Goal: Task Accomplishment & Management: Manage account settings

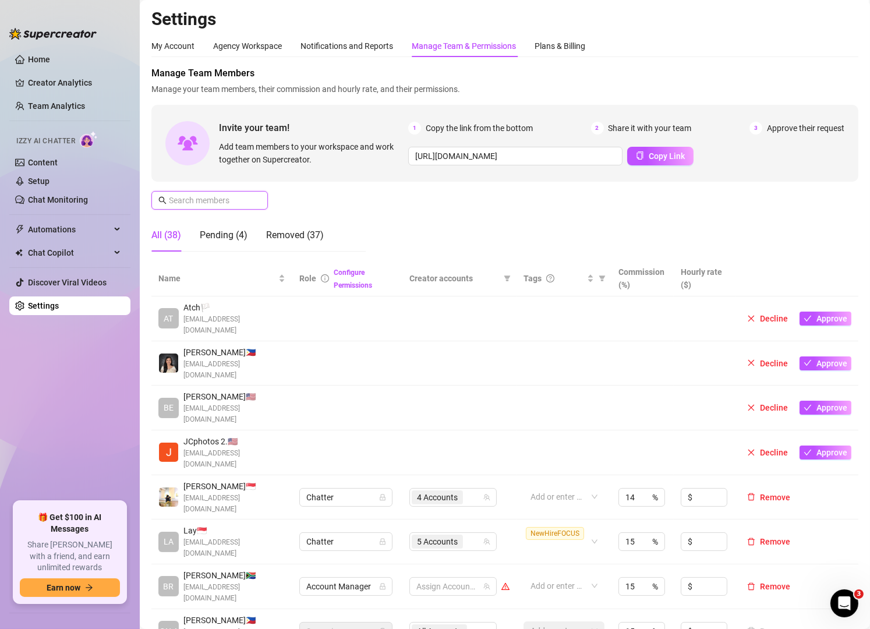
click at [218, 196] on input "text" at bounding box center [210, 200] width 83 height 13
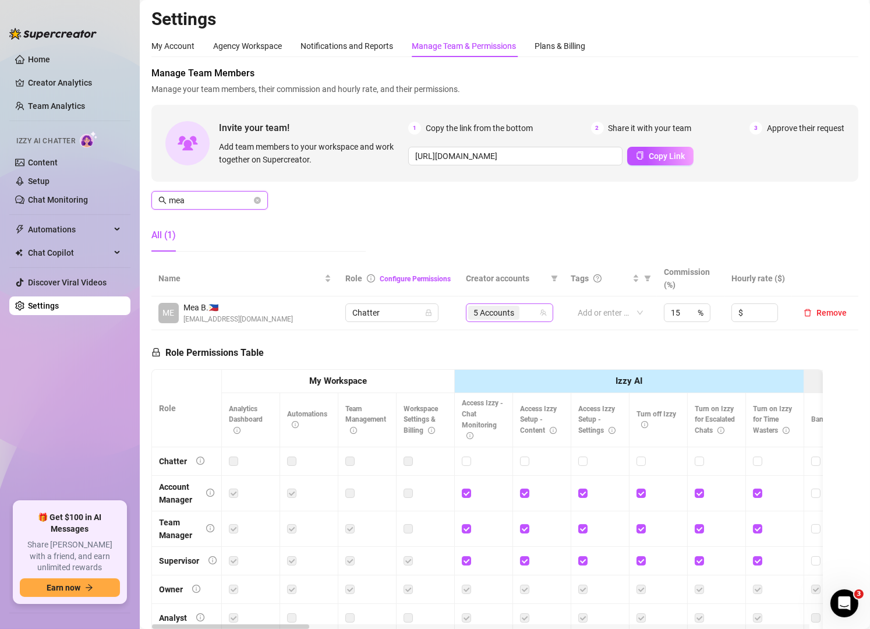
click at [523, 312] on div "5 Accounts" at bounding box center [503, 313] width 70 height 16
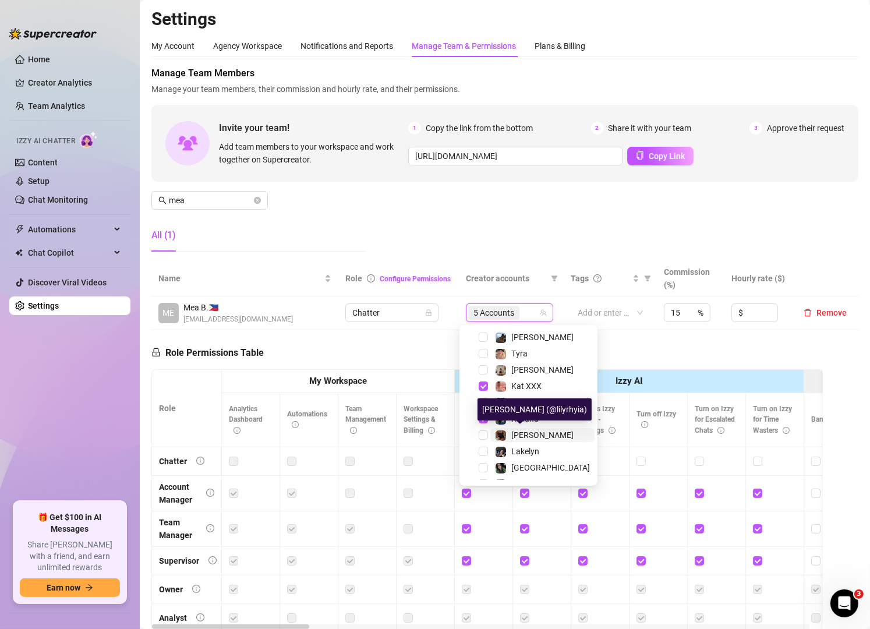
scroll to position [164, 0]
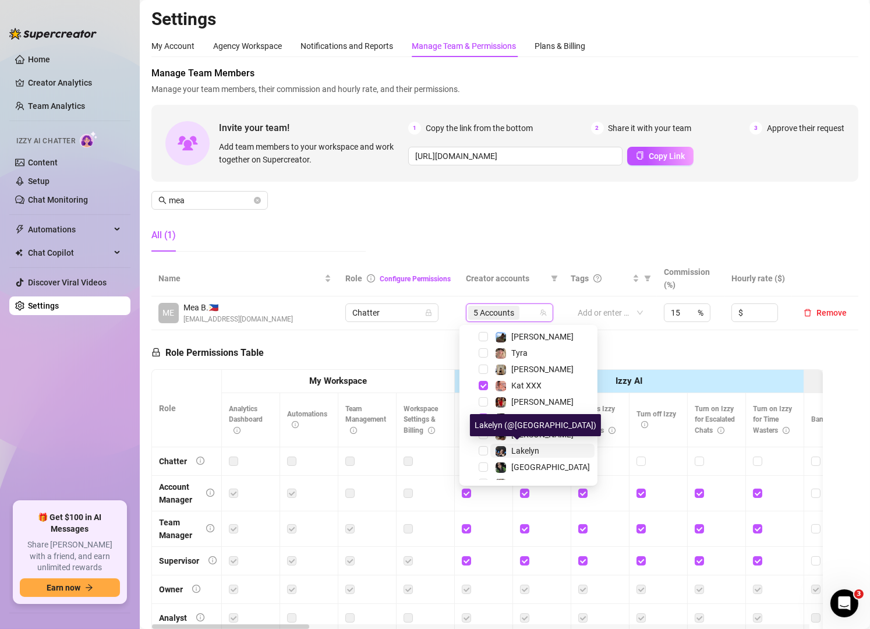
click at [523, 450] on span "Lakelyn" at bounding box center [525, 450] width 28 height 9
click at [196, 201] on input "mea" at bounding box center [210, 200] width 83 height 13
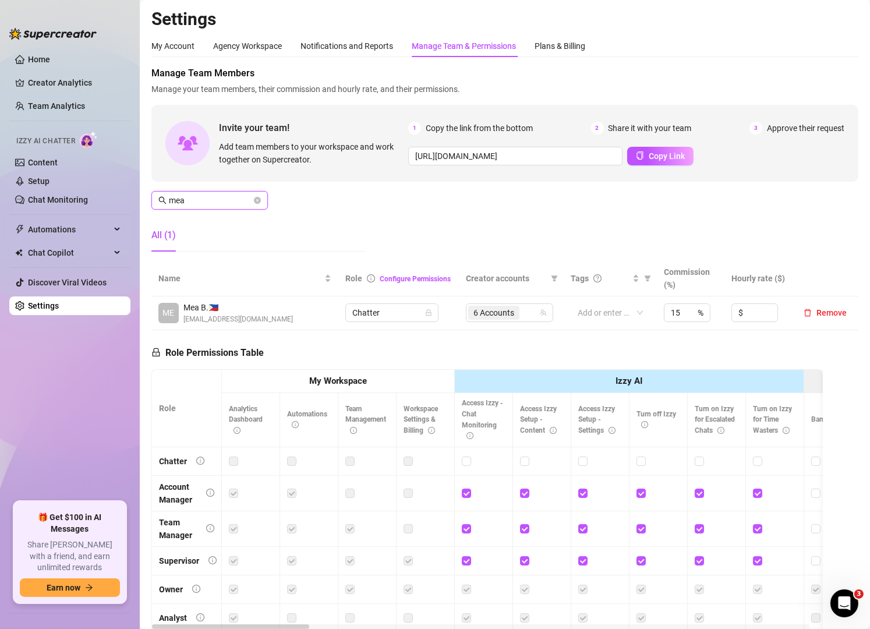
click at [196, 201] on input "mea" at bounding box center [210, 200] width 83 height 13
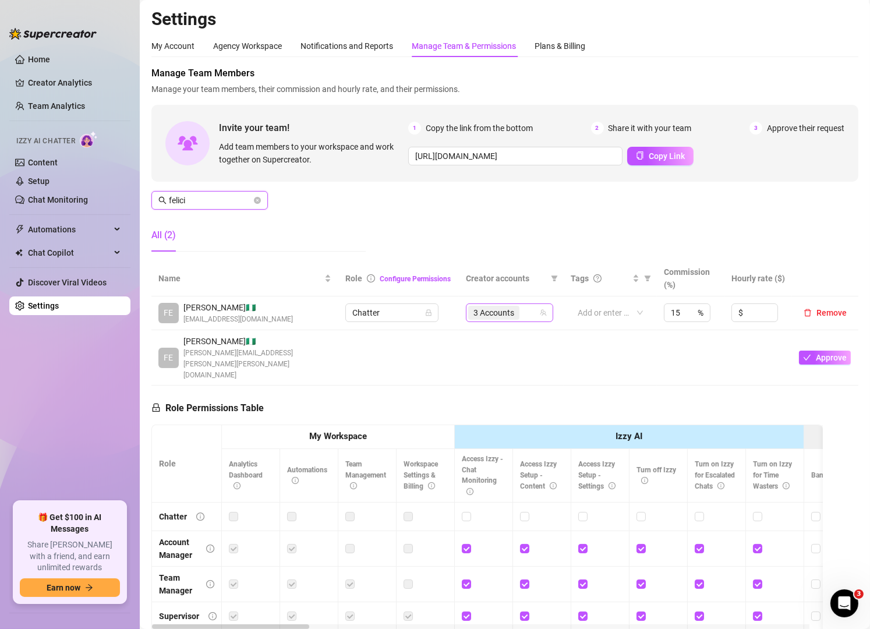
click at [519, 312] on div "3 Accounts" at bounding box center [503, 313] width 70 height 16
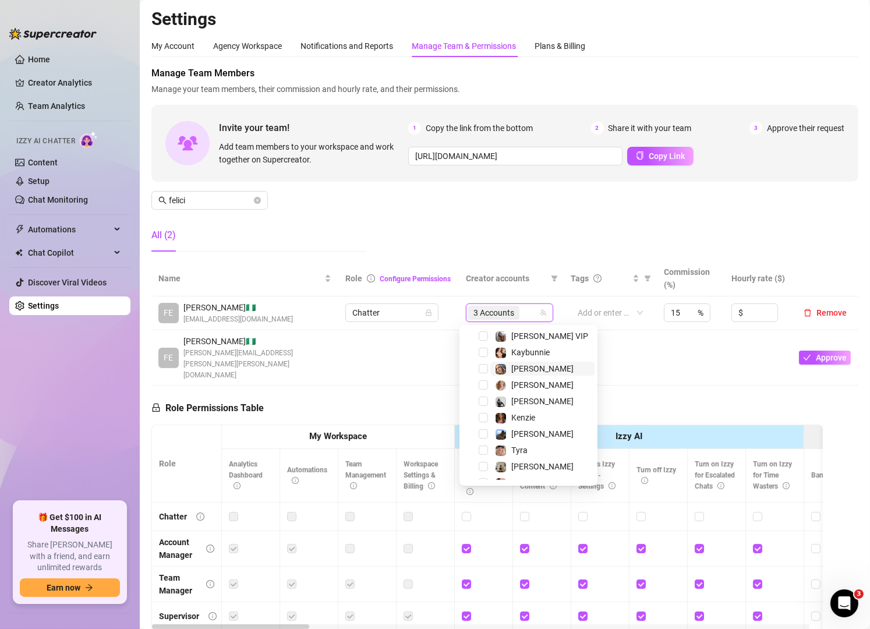
scroll to position [70, 0]
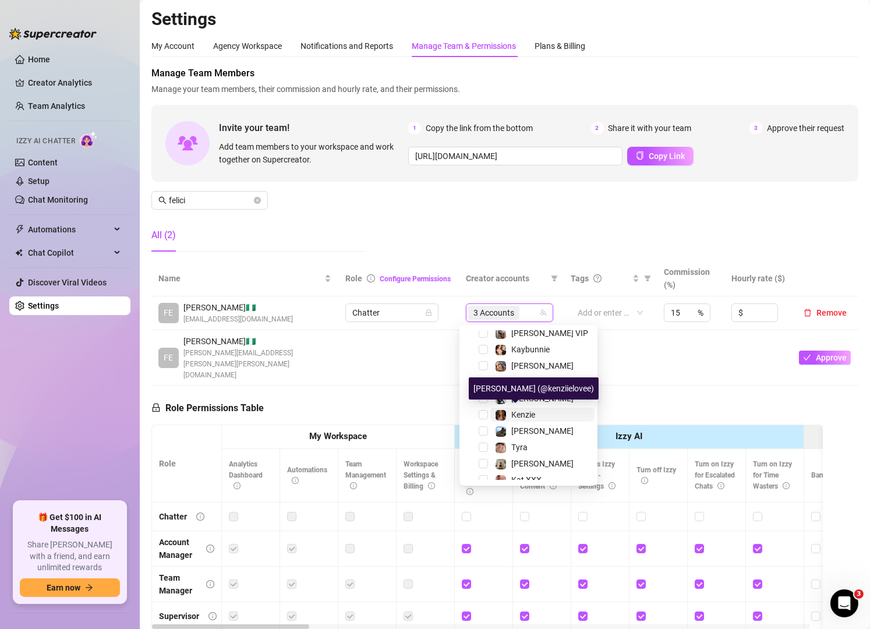
click at [512, 411] on span "Kenzie" at bounding box center [523, 414] width 24 height 9
click at [229, 200] on input "felici" at bounding box center [210, 200] width 83 height 13
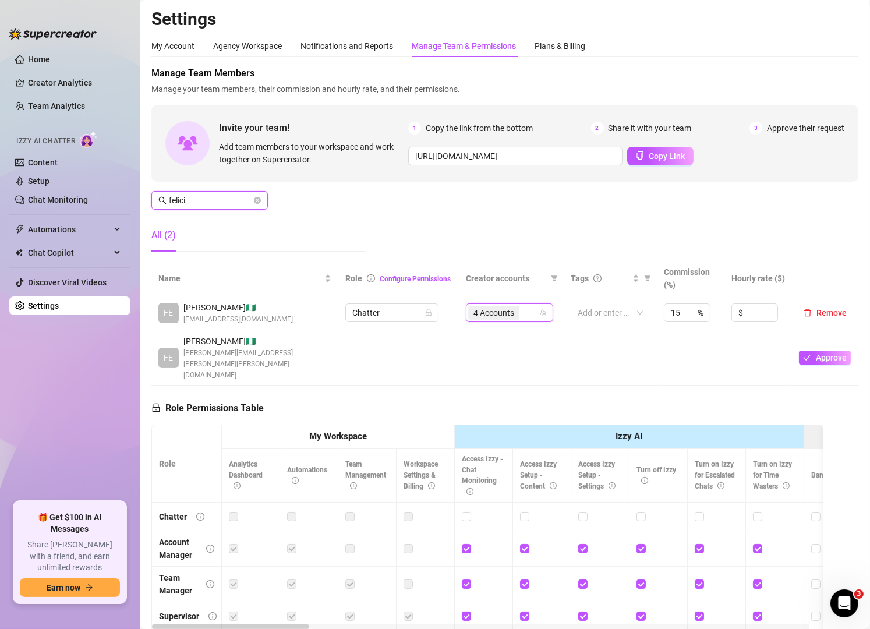
click at [229, 200] on input "felici" at bounding box center [210, 200] width 83 height 13
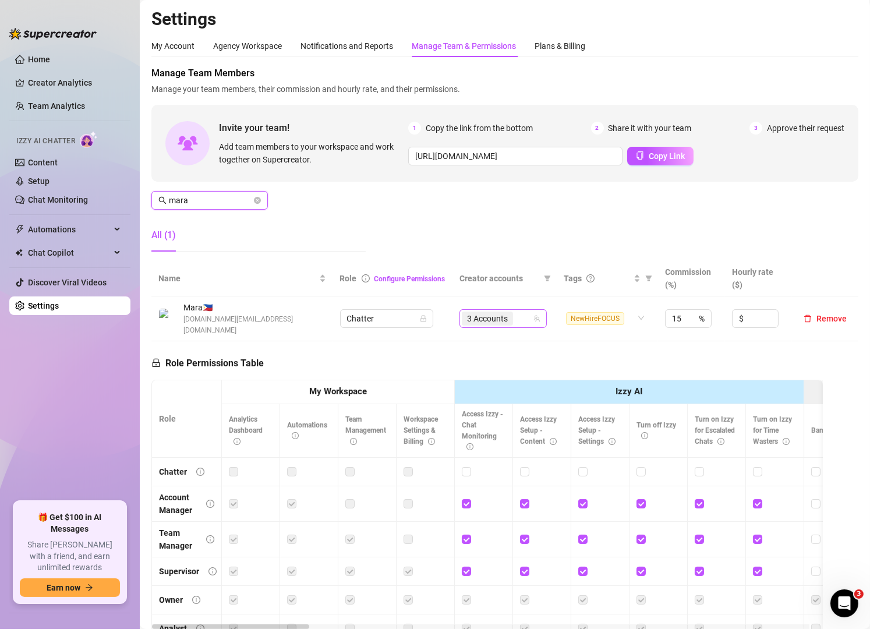
click at [515, 317] on div "3 Accounts" at bounding box center [497, 318] width 70 height 16
type input "mara"
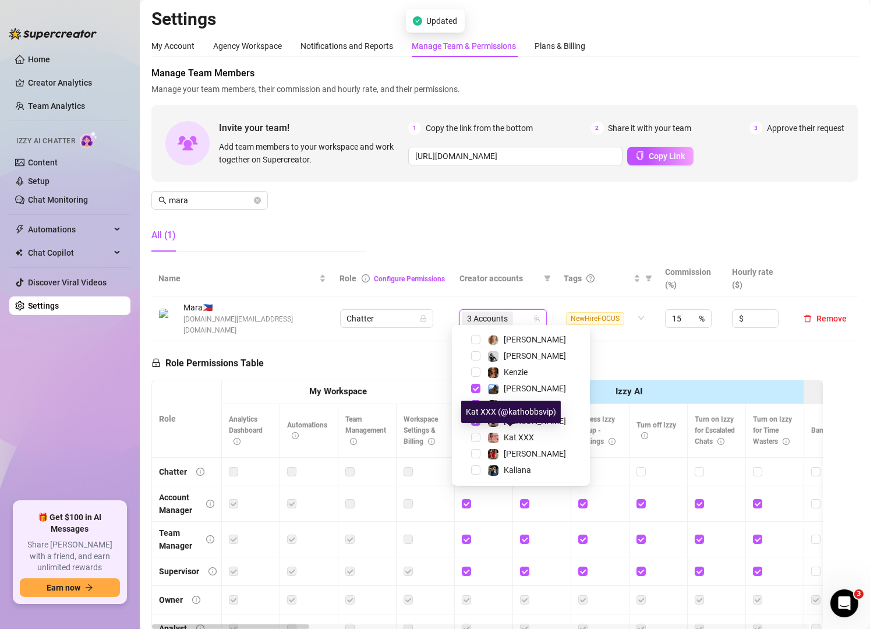
scroll to position [137, 0]
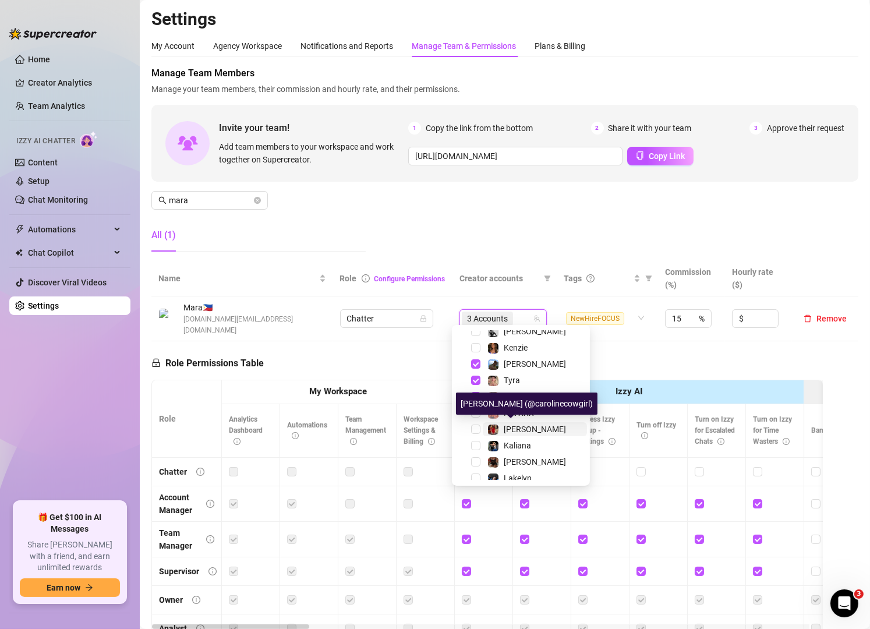
click at [508, 424] on span "[PERSON_NAME]" at bounding box center [535, 428] width 62 height 9
click at [325, 228] on div "All (1)" at bounding box center [258, 235] width 214 height 33
